Goal: Task Accomplishment & Management: Manage account settings

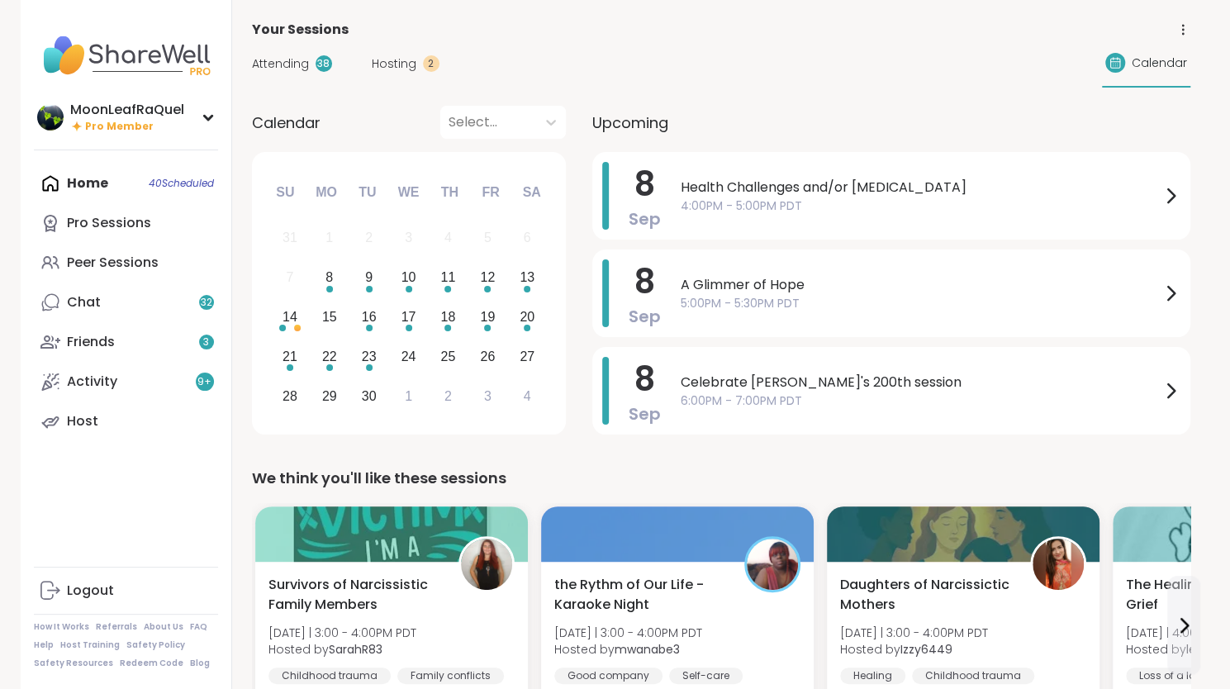
click at [127, 183] on div "Home 40 Scheduled Pro Sessions Peer Sessions Chat 32 Friends 3 Activity 9 + Host" at bounding box center [126, 303] width 184 height 278
click at [909, 205] on span "4:00PM - 5:00PM PDT" at bounding box center [921, 205] width 480 height 17
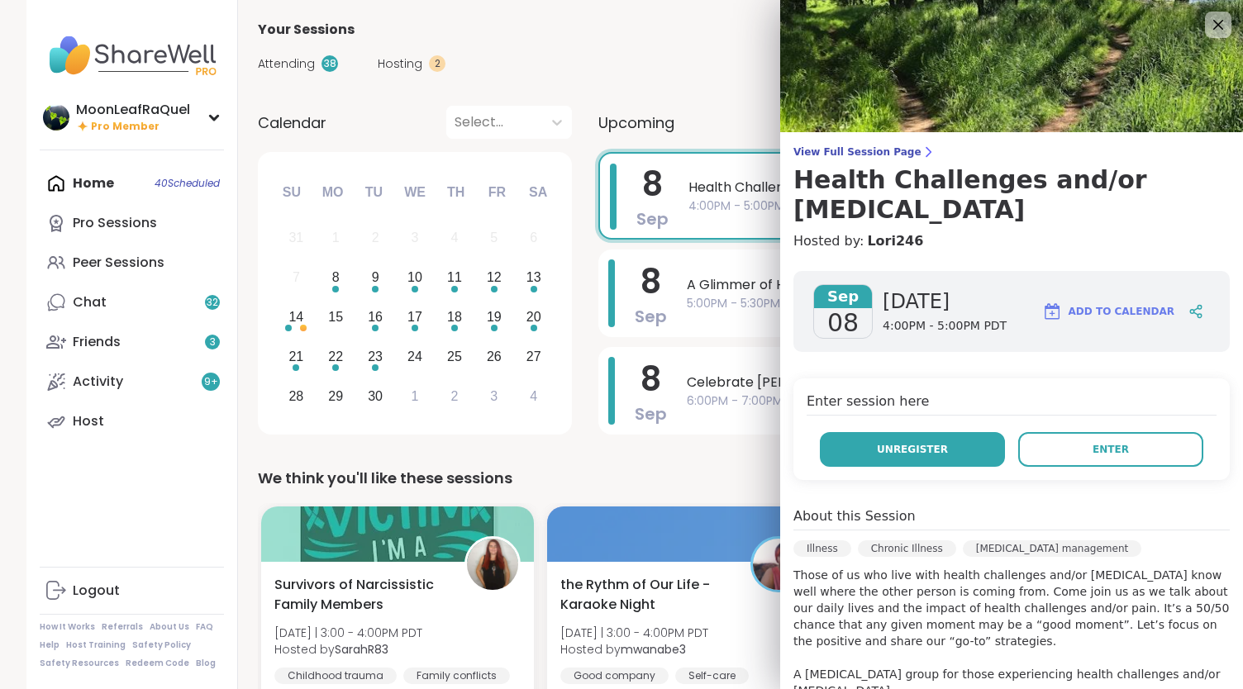
click at [918, 440] on button "Unregister" at bounding box center [912, 449] width 185 height 35
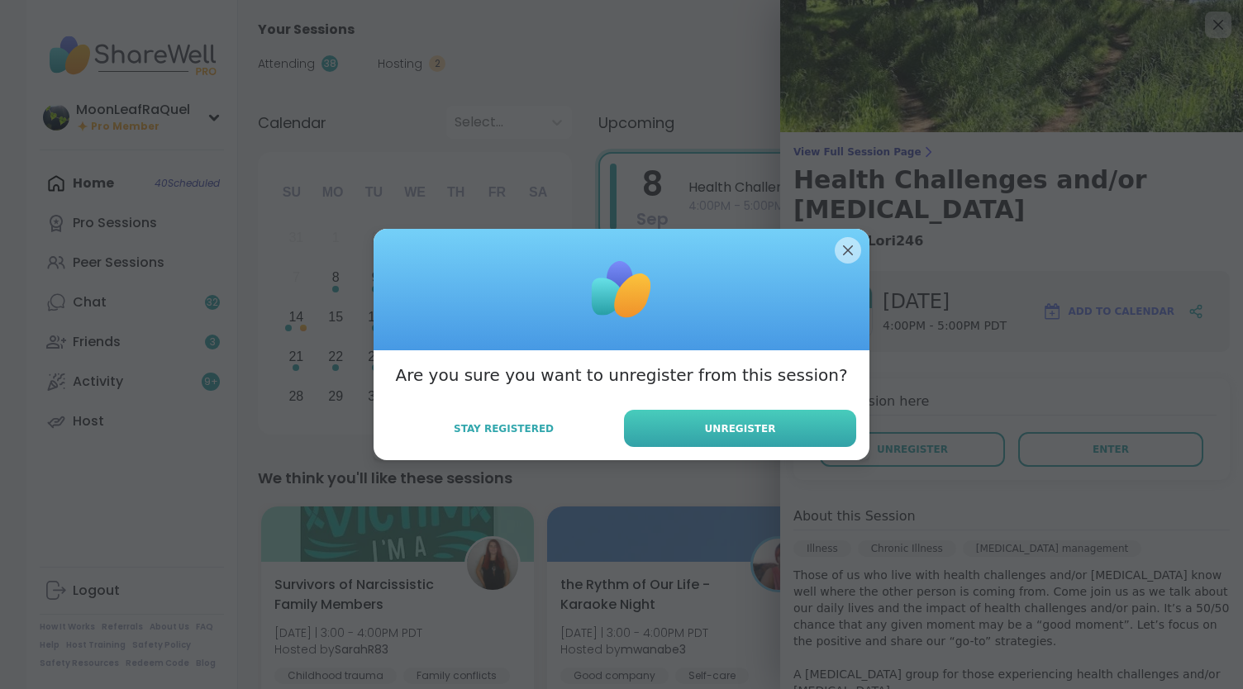
click at [805, 440] on button "Unregister" at bounding box center [740, 428] width 232 height 37
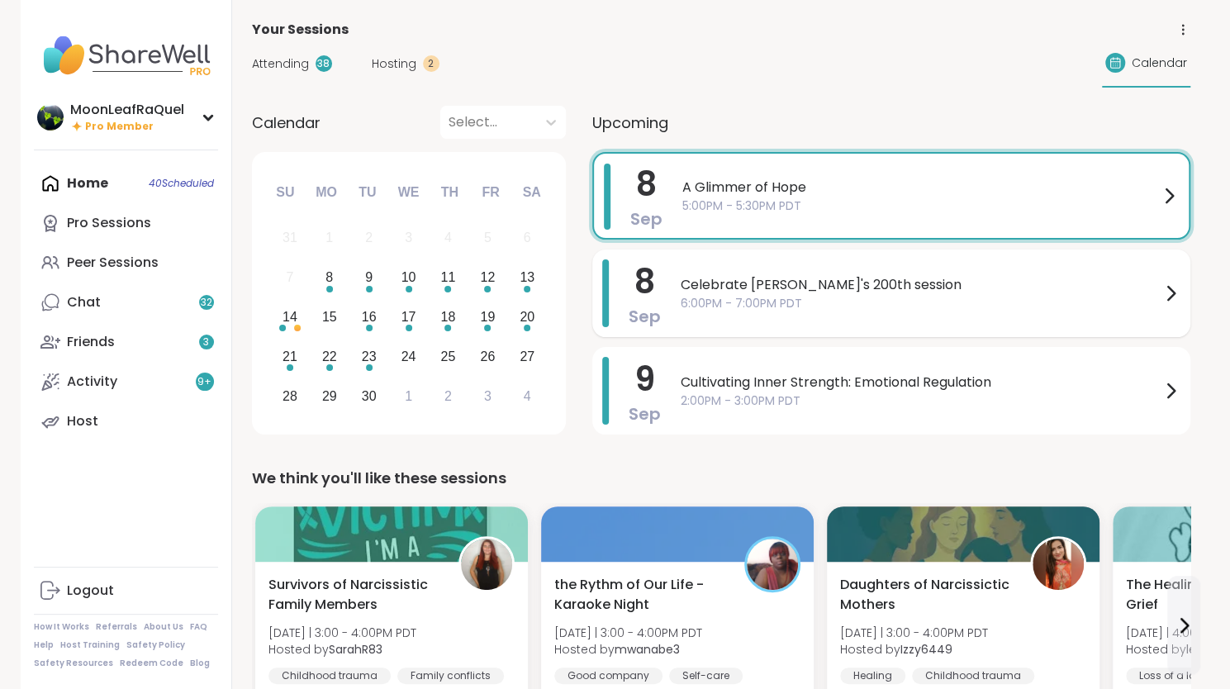
click at [1008, 298] on span "6:00PM - 7:00PM PDT" at bounding box center [921, 303] width 480 height 17
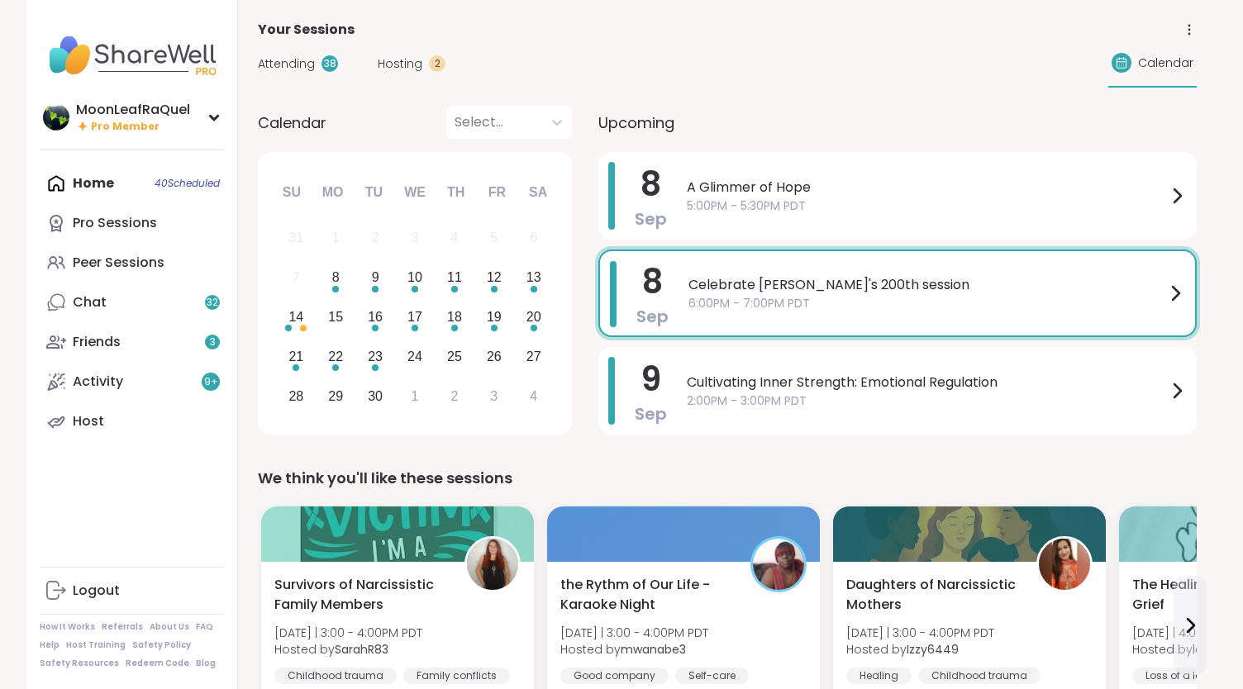
click at [567, 61] on div "Attending 38 Hosting 2 Calendar" at bounding box center [727, 64] width 939 height 48
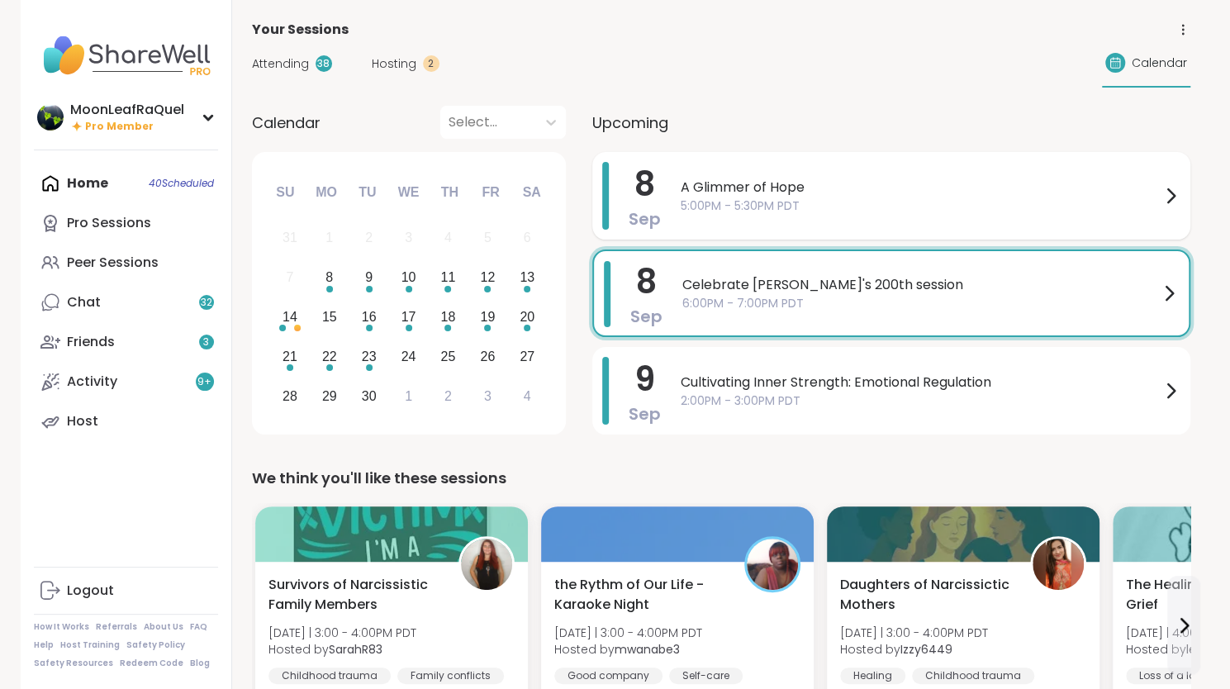
click at [847, 206] on span "5:00PM - 5:30PM PDT" at bounding box center [921, 205] width 480 height 17
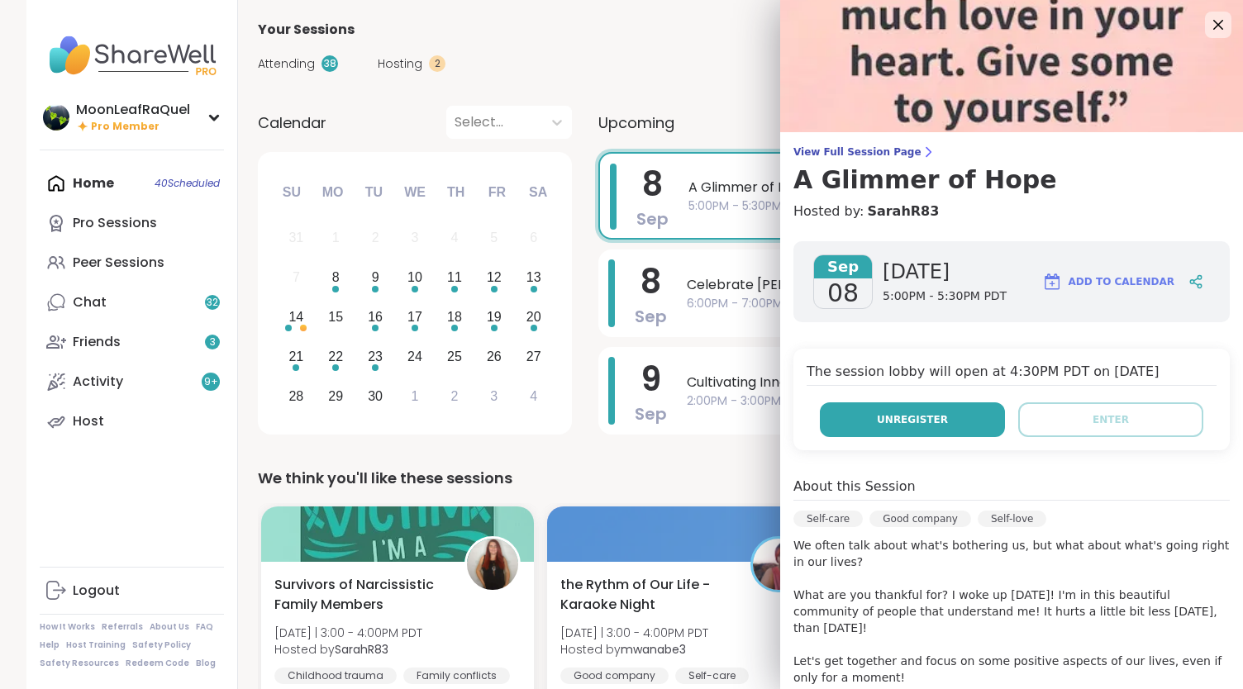
click at [891, 416] on span "Unregister" at bounding box center [912, 419] width 71 height 15
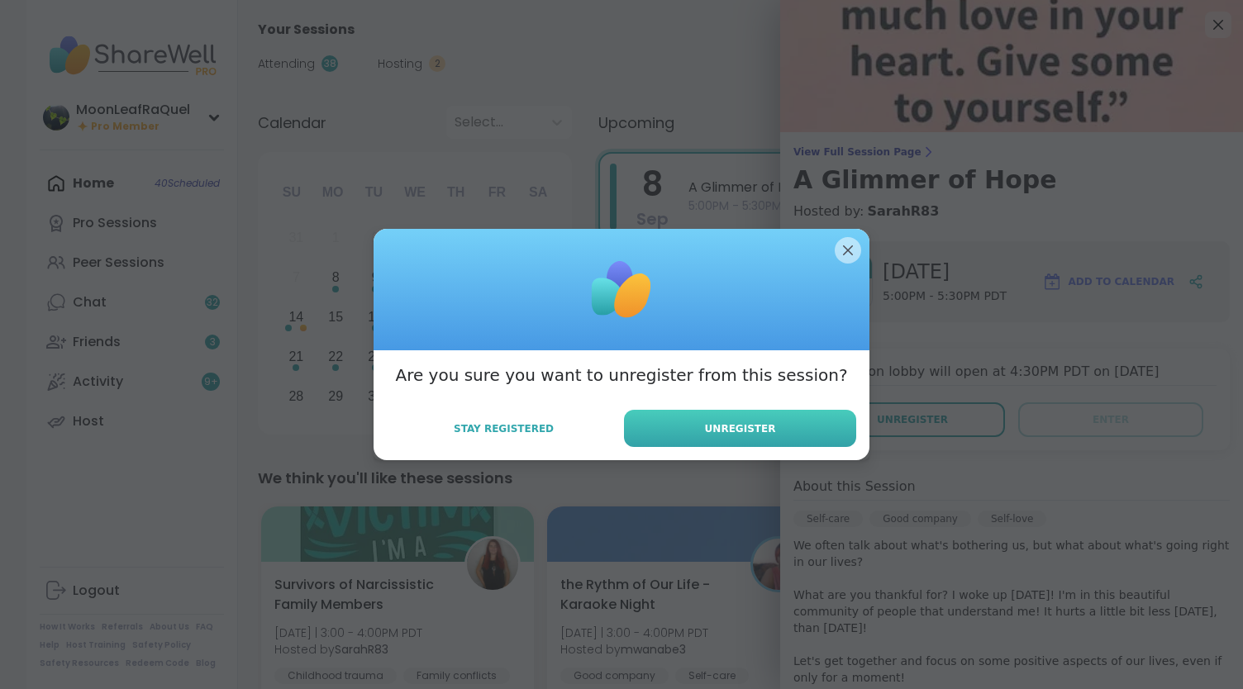
click at [776, 436] on button "Unregister" at bounding box center [740, 428] width 232 height 37
